Goal: Information Seeking & Learning: Learn about a topic

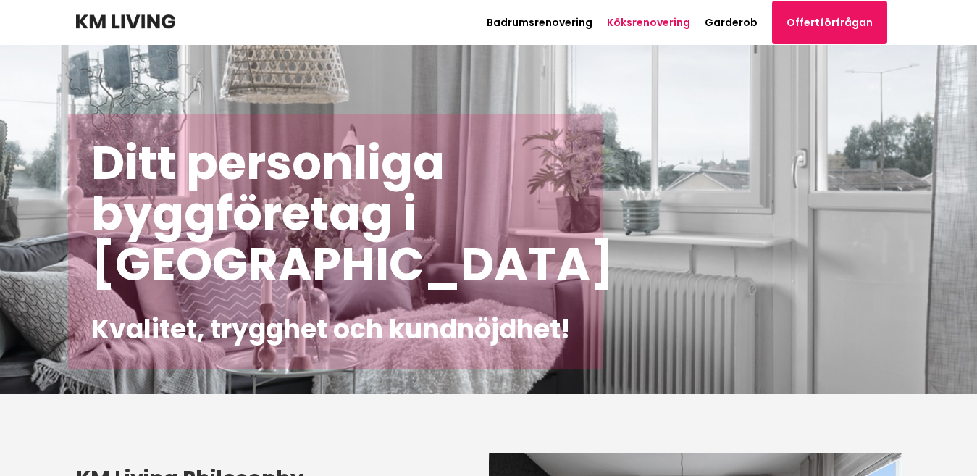
click at [651, 24] on link "Köksrenovering" at bounding box center [648, 22] width 83 height 14
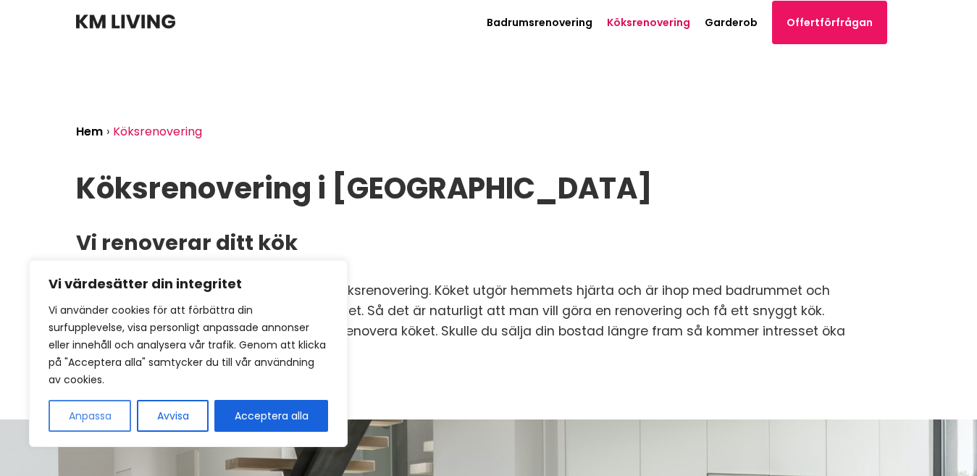
click at [101, 421] on button "Anpassa" at bounding box center [90, 416] width 83 height 32
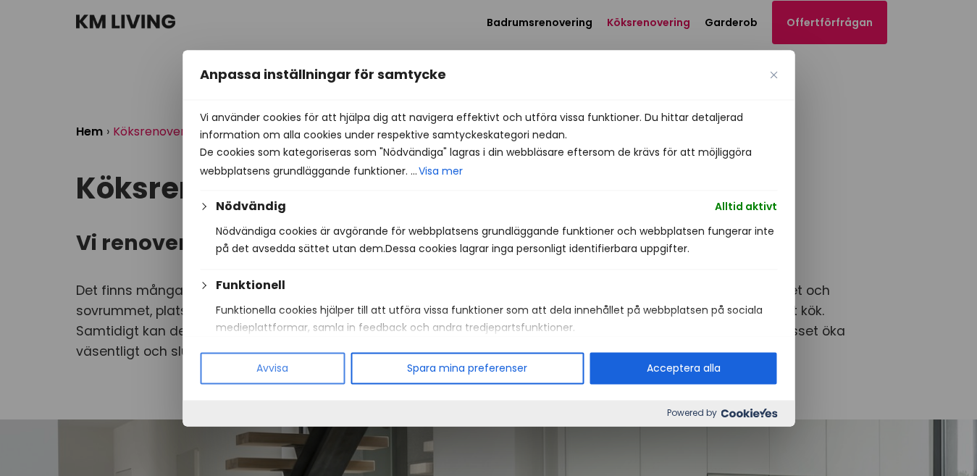
click at [286, 365] on button "Avvisa" at bounding box center [272, 368] width 145 height 32
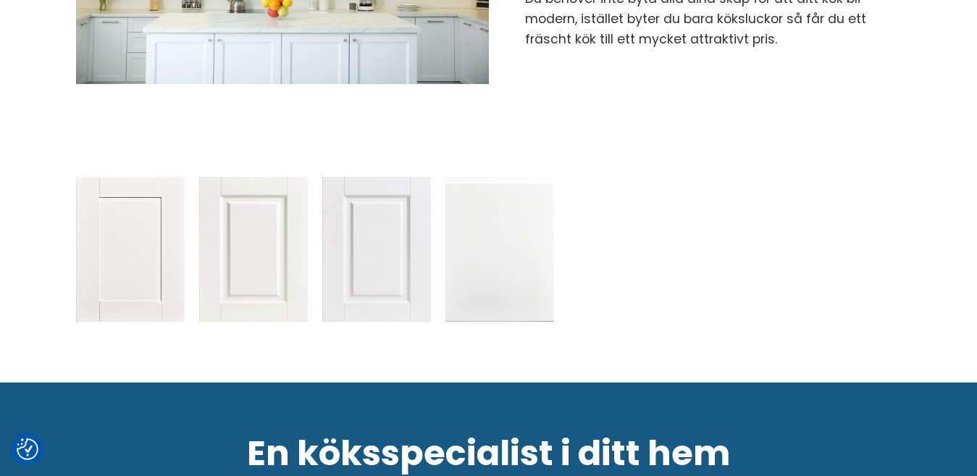
scroll to position [1423, 0]
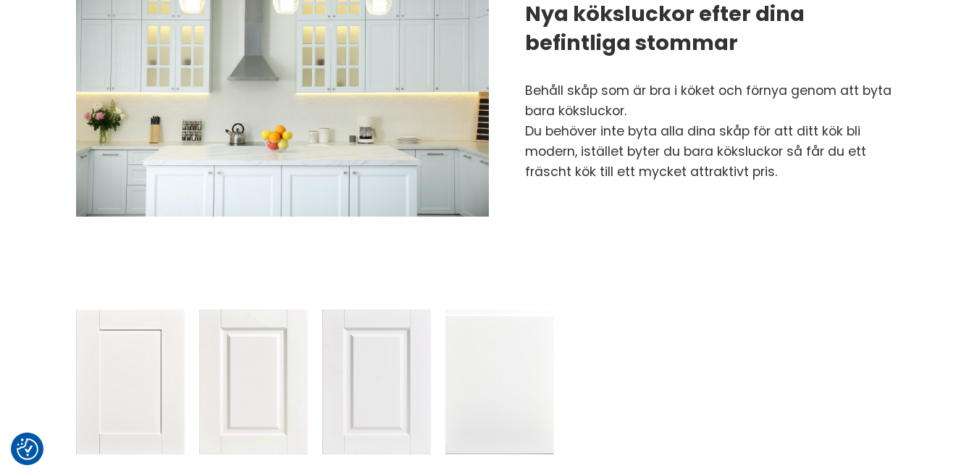
click at [138, 341] on img at bounding box center [130, 381] width 109 height 145
click at [265, 349] on img at bounding box center [253, 381] width 109 height 145
click at [269, 352] on img at bounding box center [253, 381] width 109 height 145
click at [248, 341] on img at bounding box center [253, 381] width 109 height 145
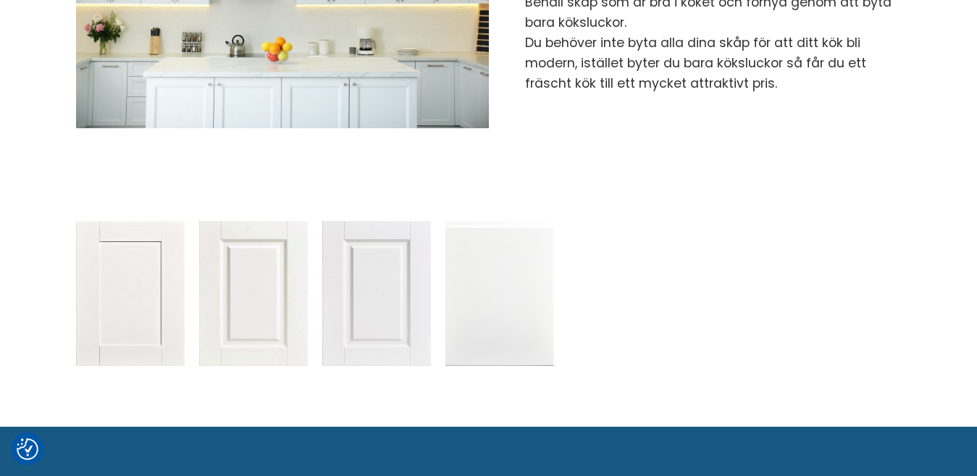
scroll to position [114, 0]
